Goal: Information Seeking & Learning: Learn about a topic

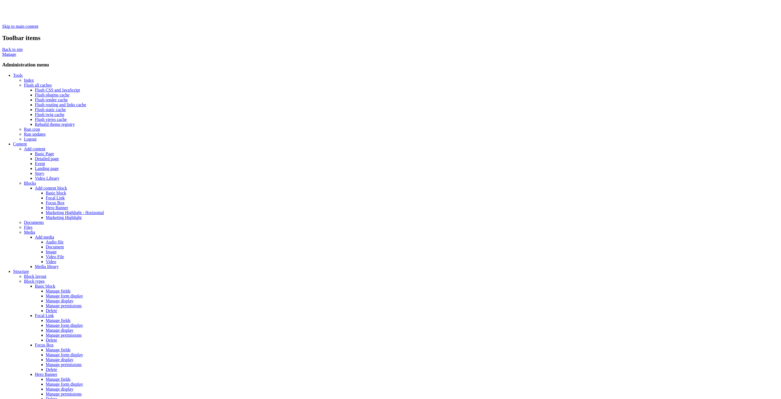
click at [13, 73] on link "Tools" at bounding box center [18, 75] width 10 height 5
click at [24, 83] on link "Flush all caches" at bounding box center [38, 85] width 28 height 5
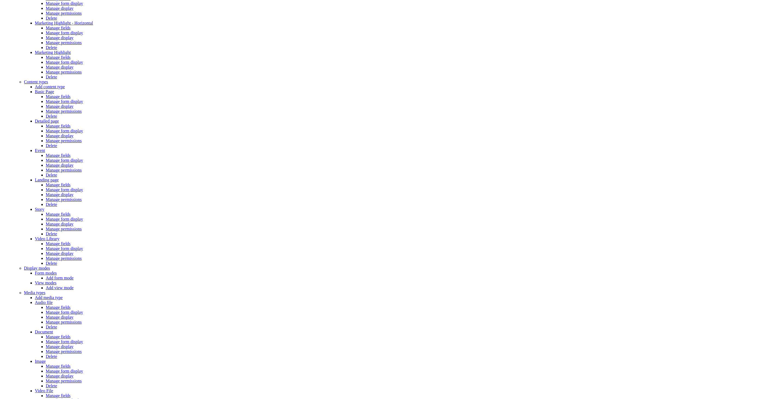
scroll to position [79, 0]
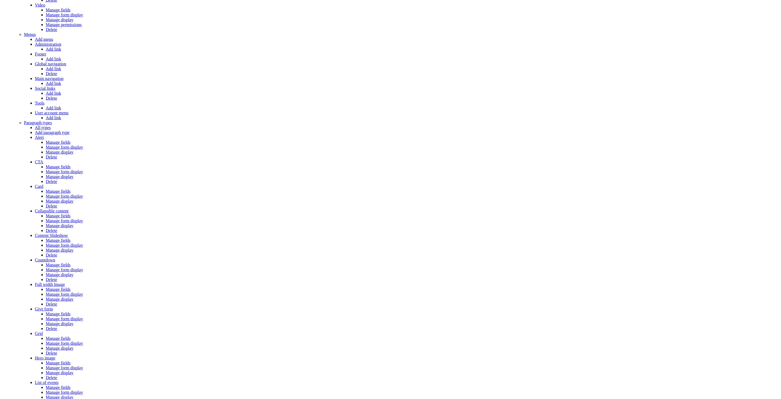
scroll to position [970, 0]
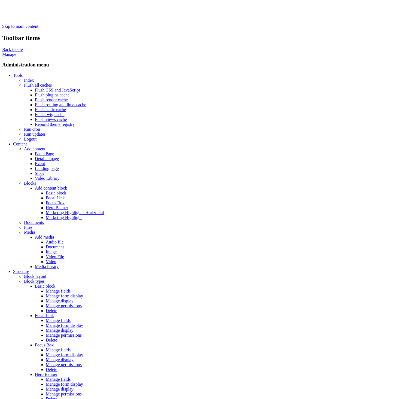
click at [24, 83] on link "Flush all caches" at bounding box center [38, 85] width 28 height 5
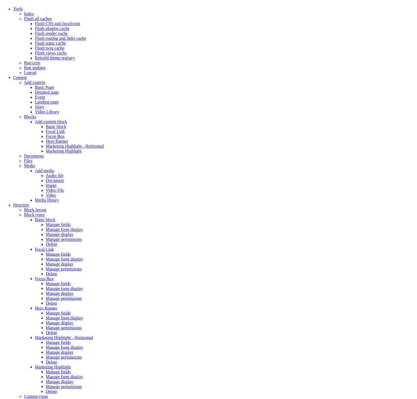
scroll to position [74, 0]
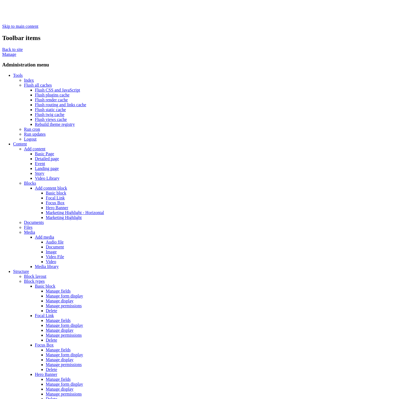
click at [24, 83] on link "Flush all caches" at bounding box center [38, 85] width 28 height 5
click at [75, 124] on link "Rebuild theme registry" at bounding box center [55, 124] width 40 height 5
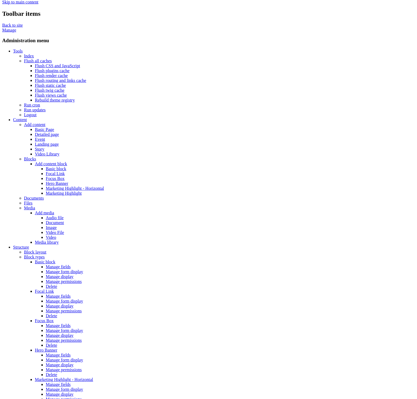
scroll to position [27, 0]
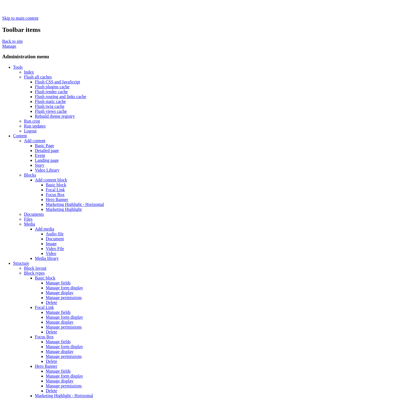
scroll to position [9, 0]
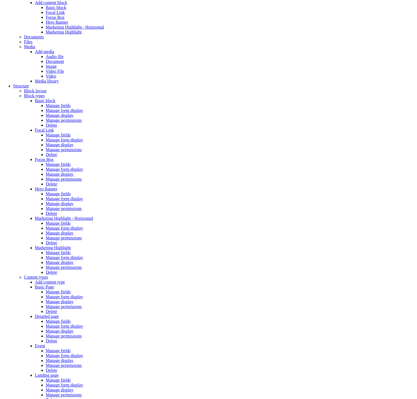
scroll to position [193, 0]
